Goal: Navigation & Orientation: Find specific page/section

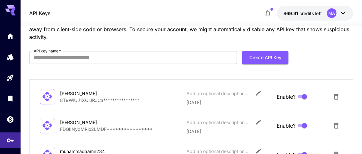
scroll to position [32, 0]
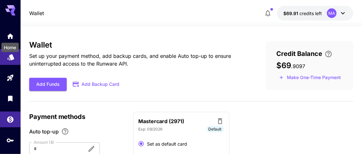
drag, startPoint x: 8, startPoint y: 38, endPoint x: 10, endPoint y: 56, distance: 17.7
click at [8, 38] on div "Home" at bounding box center [10, 45] width 19 height 14
click at [10, 56] on icon "Models" at bounding box center [10, 55] width 7 height 6
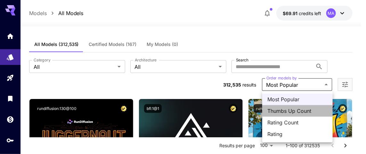
click at [297, 108] on span "Thumbs Up Count" at bounding box center [298, 111] width 60 height 8
type input "**********"
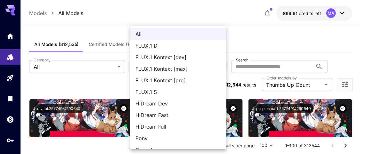
click at [140, 31] on span "All" at bounding box center [179, 34] width 86 height 8
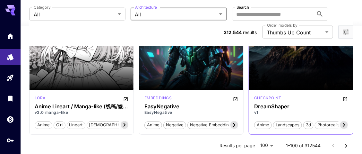
scroll to position [962, 0]
